Goal: Manage account settings

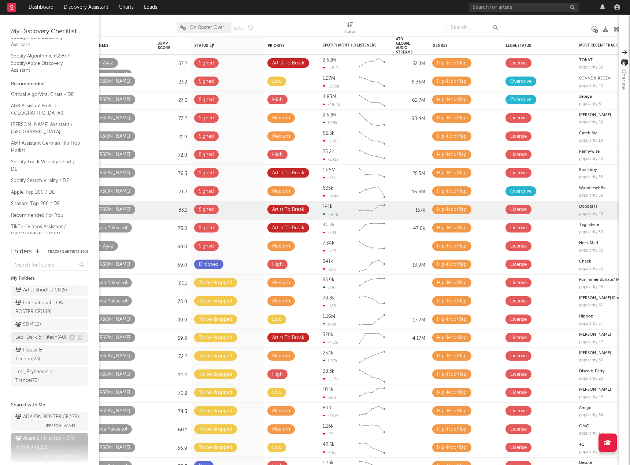
click at [30, 342] on div "Leo_Dark & Hitech ( 40 )" at bounding box center [40, 337] width 51 height 9
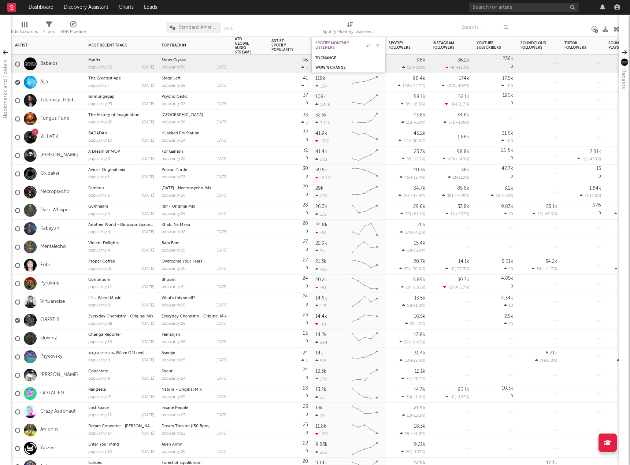
click at [331, 45] on div "Spotify Monthly Listeners" at bounding box center [342, 45] width 55 height 9
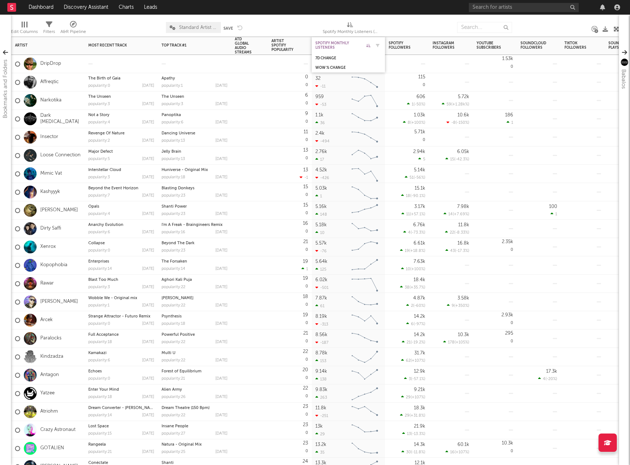
click at [331, 45] on div "Spotify Monthly Listeners" at bounding box center [342, 45] width 55 height 9
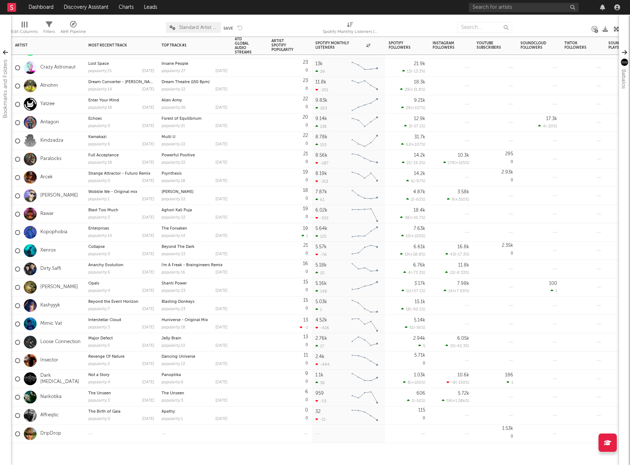
drag, startPoint x: 492, startPoint y: 247, endPoint x: 453, endPoint y: 321, distance: 83.2
drag, startPoint x: 300, startPoint y: 463, endPoint x: 256, endPoint y: 443, distance: 47.8
click at [256, 400] on div "ORESTIS Everyday Chemistry - Original Mix popularity: 28 [DATE] Everyday Chemis…" at bounding box center [315, 251] width 608 height 428
click at [442, 43] on div "Instagram Followers" at bounding box center [445, 45] width 26 height 9
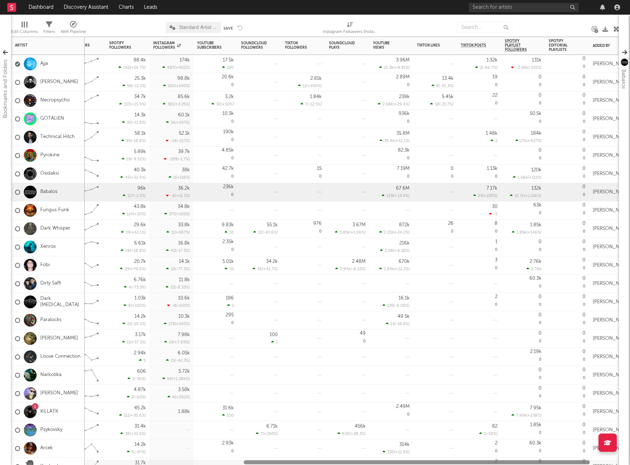
drag, startPoint x: 369, startPoint y: 462, endPoint x: 550, endPoint y: 460, distance: 180.9
click at [528, 400] on div at bounding box center [416, 462] width 346 height 4
click at [68, 254] on div "Xenrox" at bounding box center [47, 247] width 73 height 18
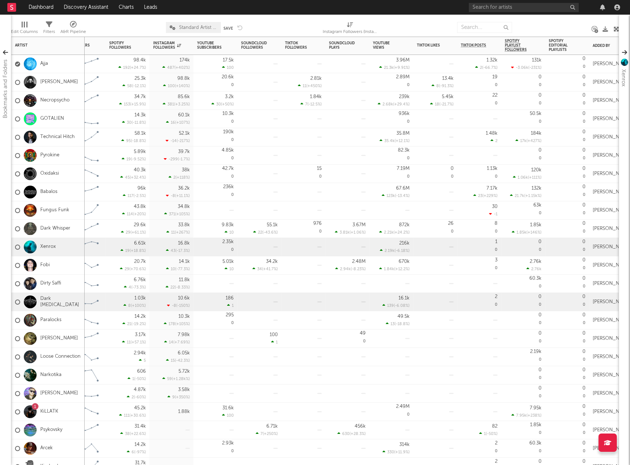
click at [69, 304] on div "Dark [MEDICAL_DATA]" at bounding box center [47, 302] width 73 height 18
click at [50, 302] on link "Dark [MEDICAL_DATA]" at bounding box center [60, 302] width 41 height 12
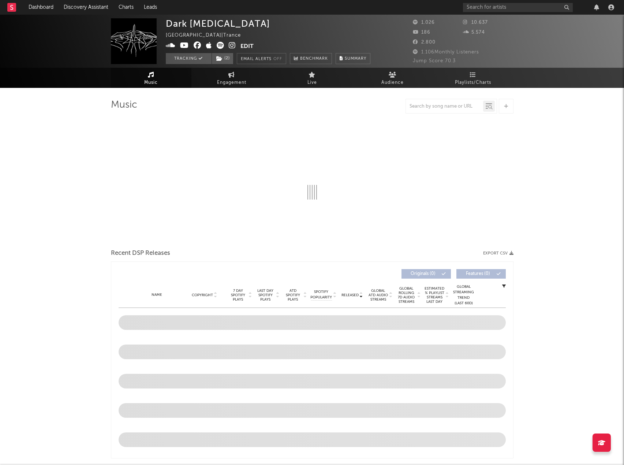
select select "6m"
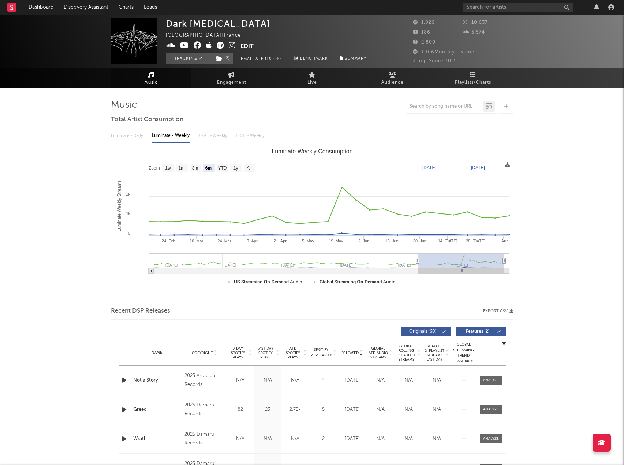
click at [245, 43] on button "Edit" at bounding box center [247, 46] width 13 height 9
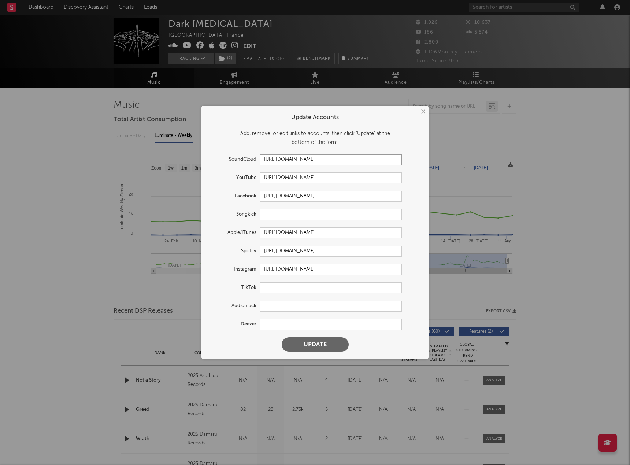
click at [278, 156] on input "[URL][DOMAIN_NAME]" at bounding box center [331, 159] width 142 height 11
click at [319, 345] on button "Update" at bounding box center [315, 344] width 67 height 15
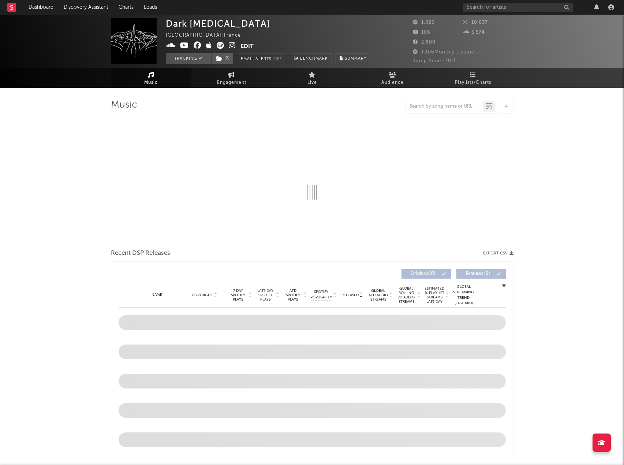
select select "6m"
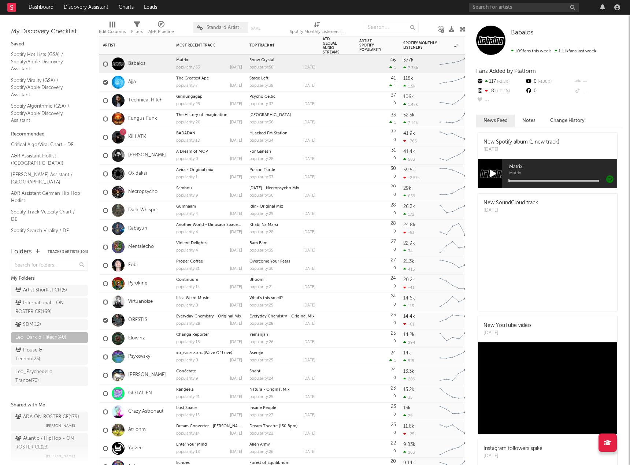
drag, startPoint x: 373, startPoint y: 97, endPoint x: 270, endPoint y: 254, distance: 188.2
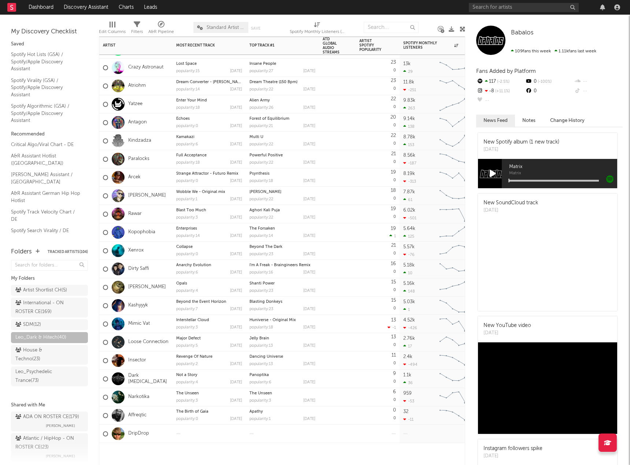
click at [144, 385] on div "Dark [MEDICAL_DATA]" at bounding box center [136, 378] width 66 height 21
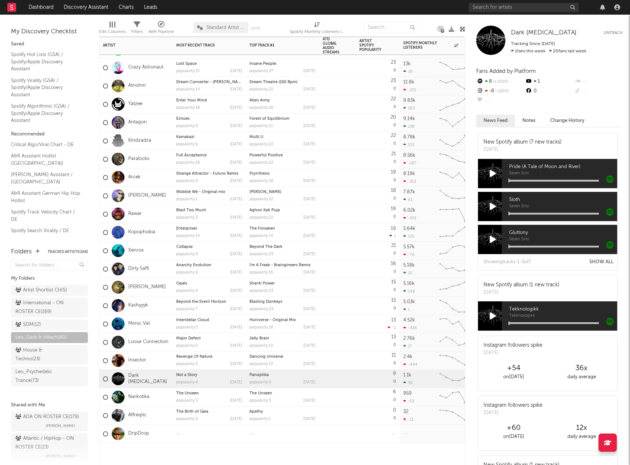
click at [151, 251] on div "Xenrox" at bounding box center [135, 251] width 73 height 18
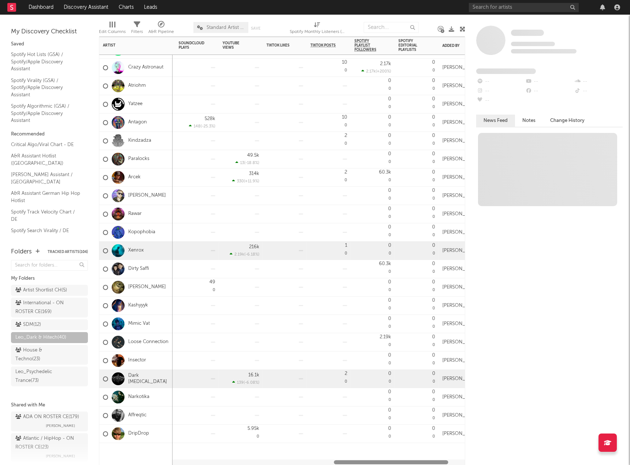
drag, startPoint x: 163, startPoint y: 461, endPoint x: 364, endPoint y: 467, distance: 201.8
click at [364, 400] on html "Dashboard Discovery Assistant Charts Leads Notifications Settings Mark all as r…" at bounding box center [315, 232] width 630 height 465
click at [253, 249] on div "216k" at bounding box center [254, 247] width 10 height 5
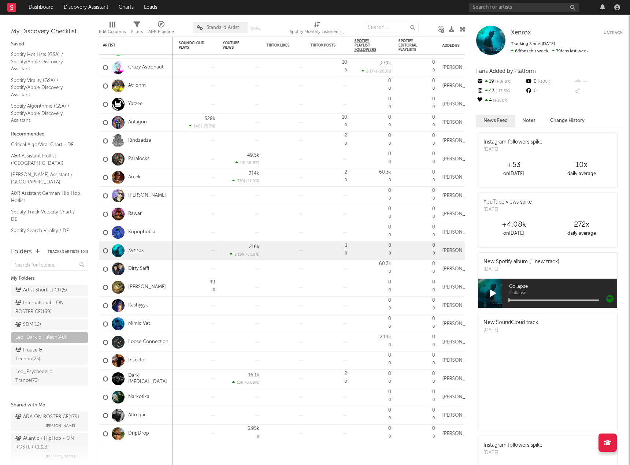
click at [133, 249] on link "Xenrox" at bounding box center [135, 250] width 15 height 6
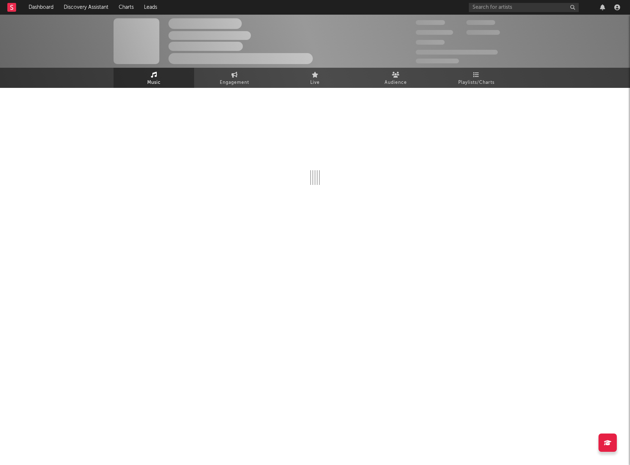
select select "6m"
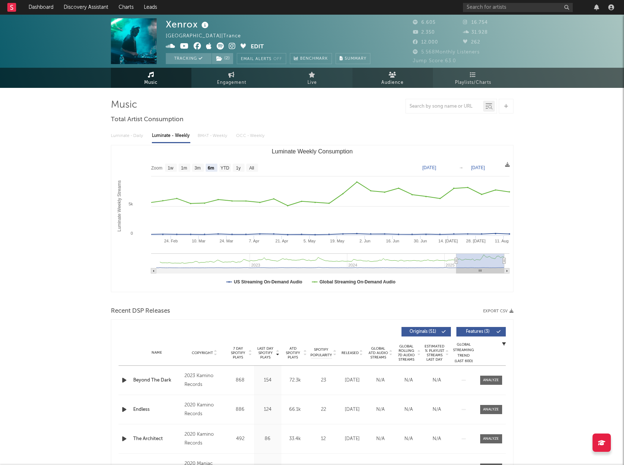
click at [414, 75] on link "Audience" at bounding box center [393, 78] width 81 height 20
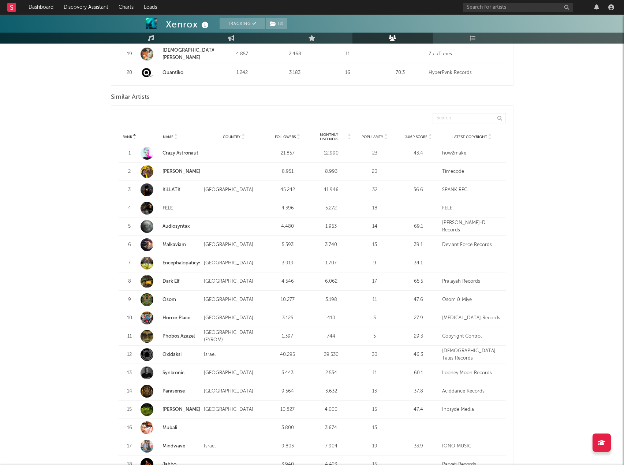
scroll to position [532, 0]
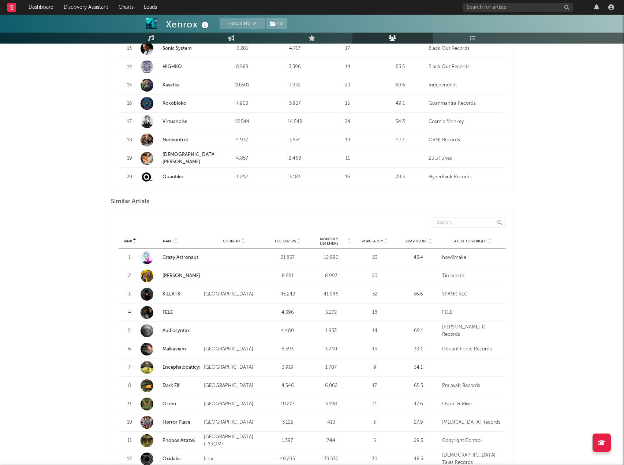
click at [378, 241] on span "Popularity" at bounding box center [373, 241] width 22 height 4
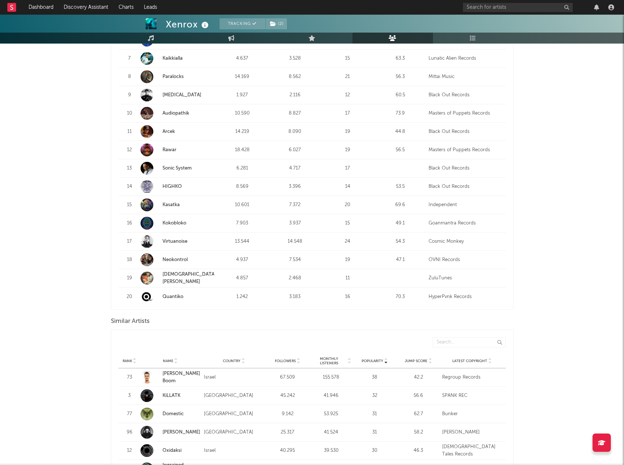
scroll to position [276, 0]
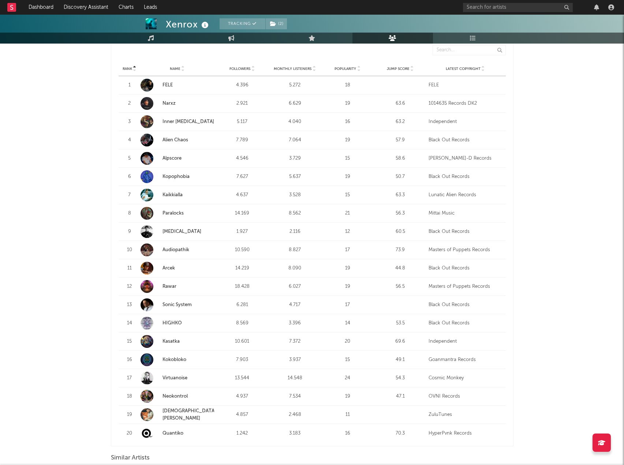
click at [353, 69] on span "Popularity" at bounding box center [346, 69] width 22 height 4
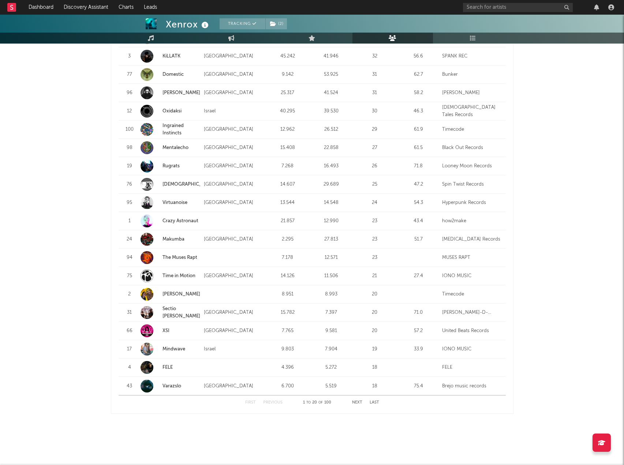
scroll to position [757, 0]
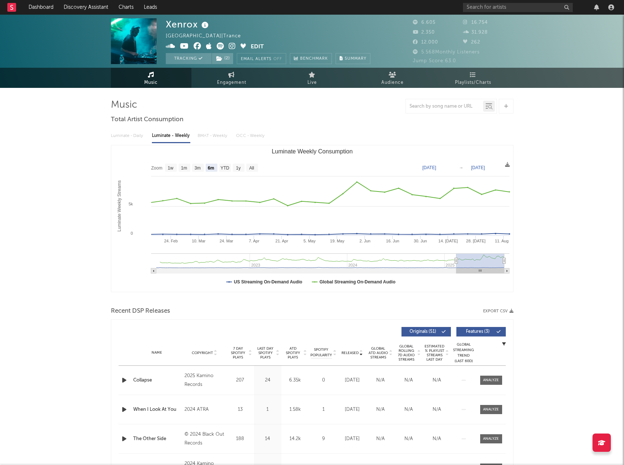
select select "6m"
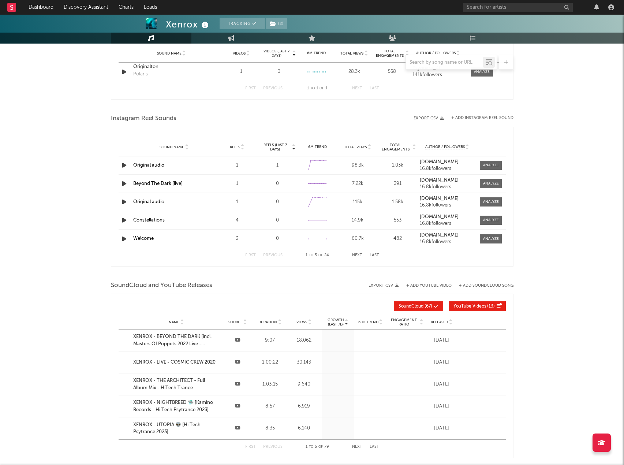
scroll to position [582, 0]
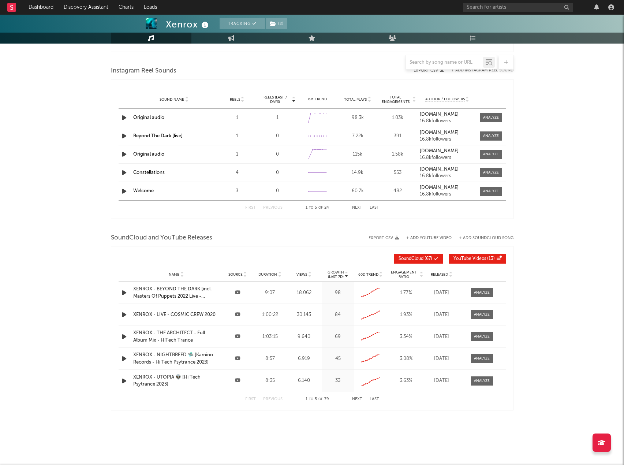
click at [417, 259] on span "SoundCloud" at bounding box center [411, 259] width 25 height 4
click at [298, 276] on span "Views" at bounding box center [302, 274] width 11 height 4
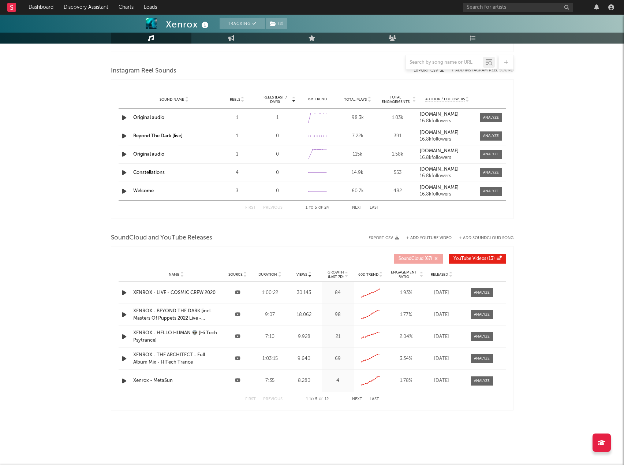
click at [480, 259] on span "YouTube Videos" at bounding box center [470, 259] width 33 height 4
click at [300, 272] on span "Views" at bounding box center [302, 274] width 11 height 4
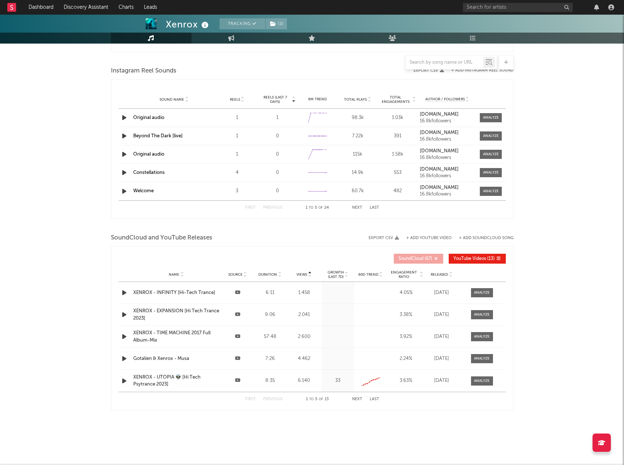
click at [300, 272] on span "Views" at bounding box center [302, 274] width 11 height 4
click at [361, 399] on button "Next" at bounding box center [357, 399] width 10 height 4
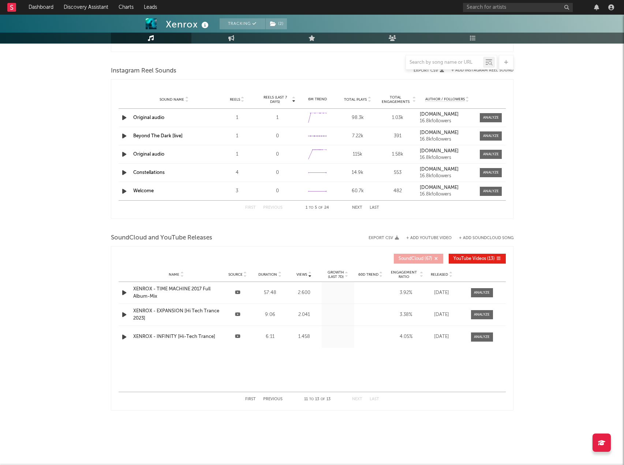
click at [255, 398] on button "First" at bounding box center [250, 399] width 11 height 4
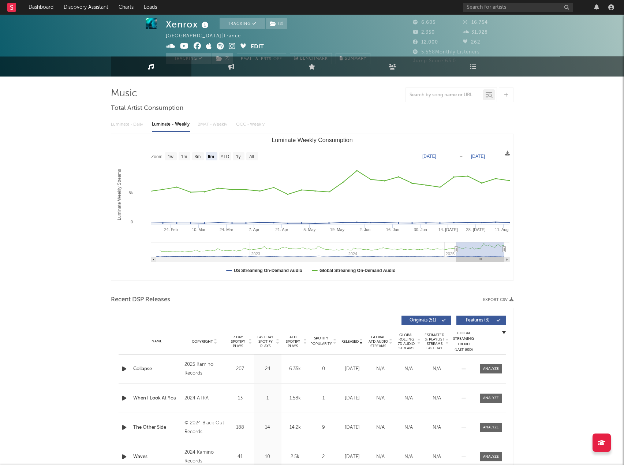
scroll to position [0, 0]
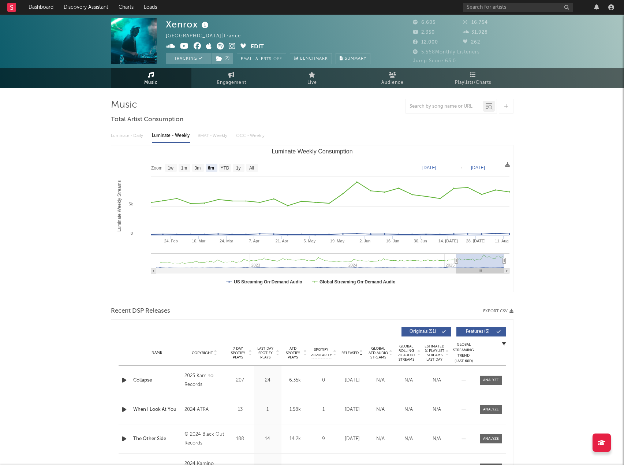
click at [255, 46] on button "Edit" at bounding box center [257, 46] width 13 height 9
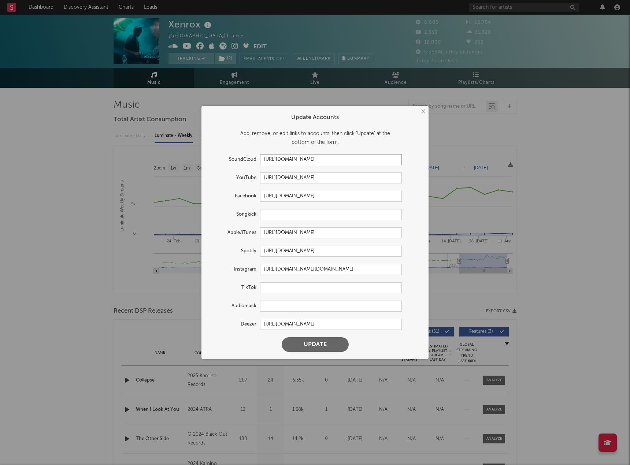
click at [277, 156] on input "https://soundcloud.com/xenrox" at bounding box center [331, 159] width 142 height 11
click at [354, 157] on input "https://soundcloud.com/xenrox" at bounding box center [331, 159] width 142 height 11
click at [329, 345] on button "Update" at bounding box center [315, 344] width 67 height 15
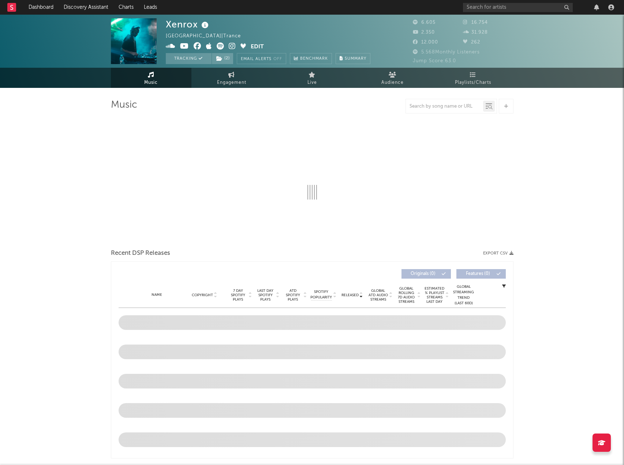
select select "6m"
